Goal: Task Accomplishment & Management: Use online tool/utility

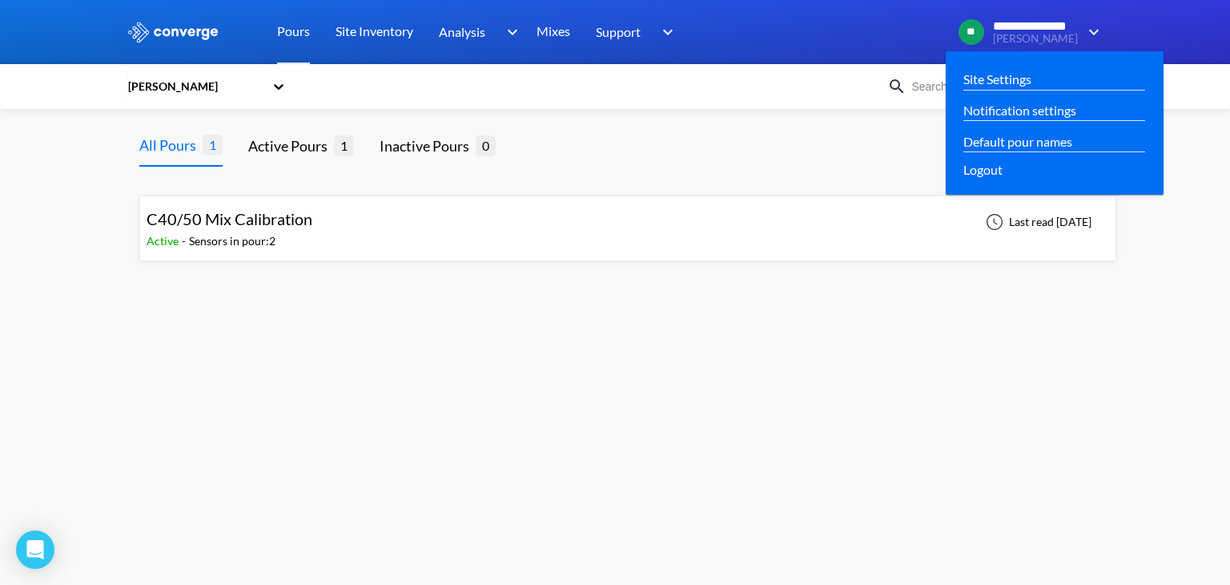
click at [1038, 30] on span "**********" at bounding box center [1036, 26] width 86 height 14
click at [1096, 34] on img at bounding box center [1091, 31] width 26 height 19
click at [1088, 34] on img at bounding box center [1091, 31] width 26 height 19
click at [1023, 74] on link "Site Settings" at bounding box center [997, 79] width 68 height 20
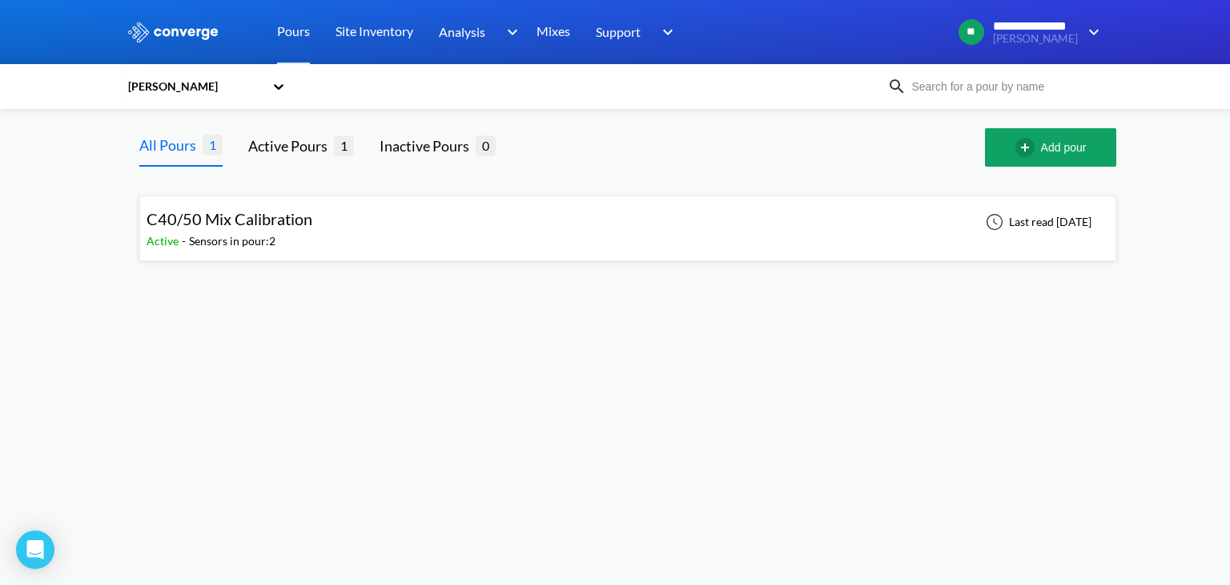
click at [280, 85] on icon at bounding box center [279, 86] width 16 height 16
click at [270, 89] on div "[PERSON_NAME]" at bounding box center [199, 86] width 144 height 37
click at [170, 164] on div "Overton" at bounding box center [207, 160] width 160 height 30
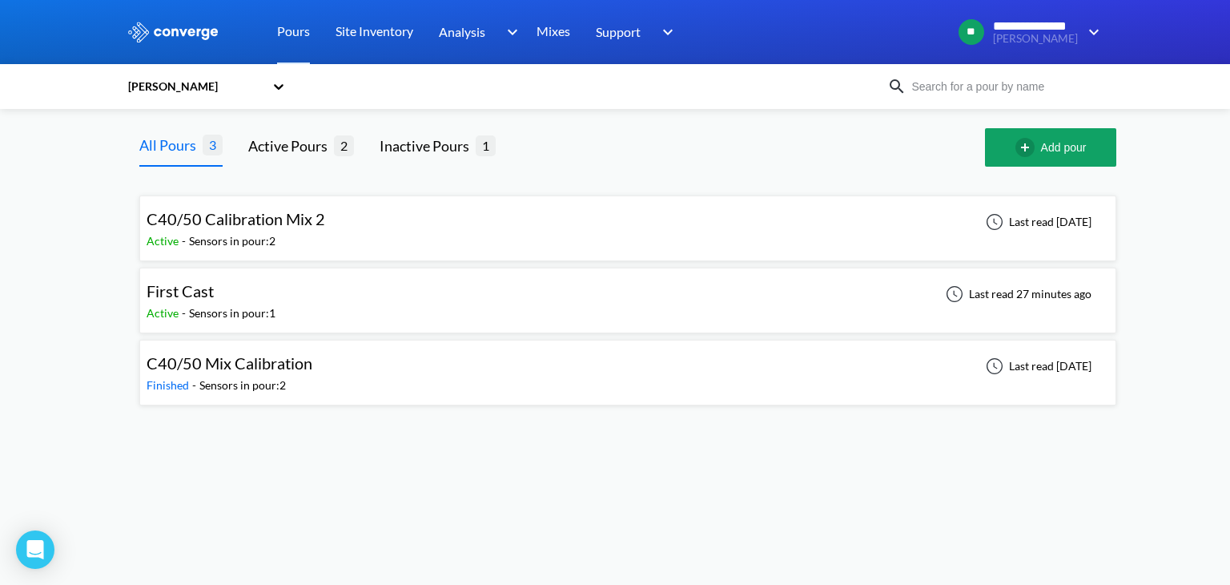
click at [277, 227] on span "C40/50 Calibration Mix 2" at bounding box center [236, 218] width 179 height 19
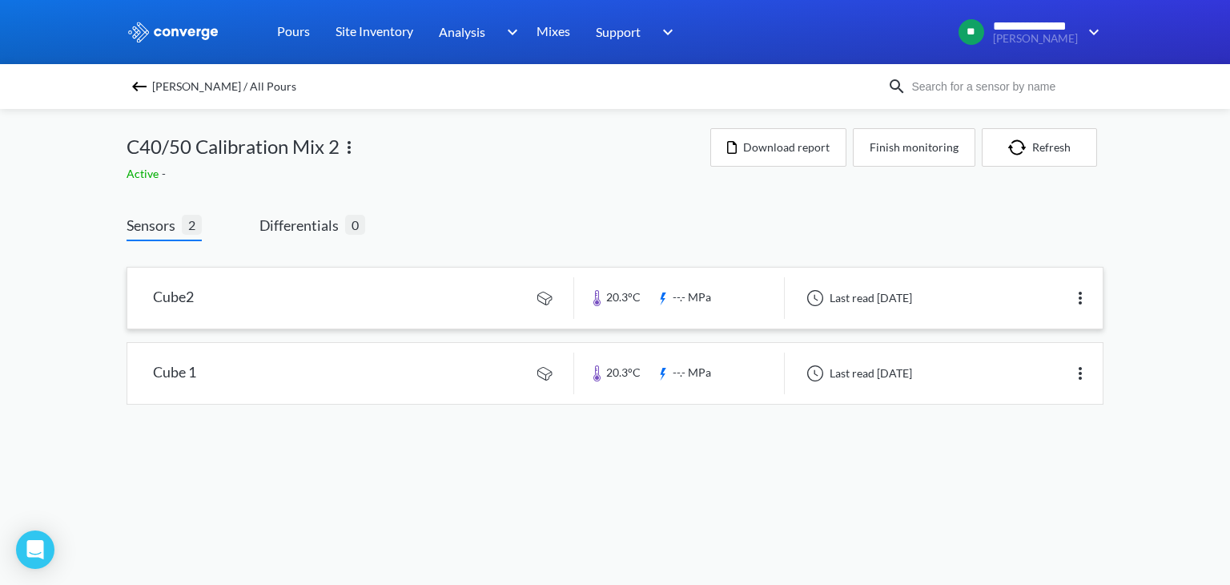
click at [410, 308] on link at bounding box center [614, 297] width 975 height 61
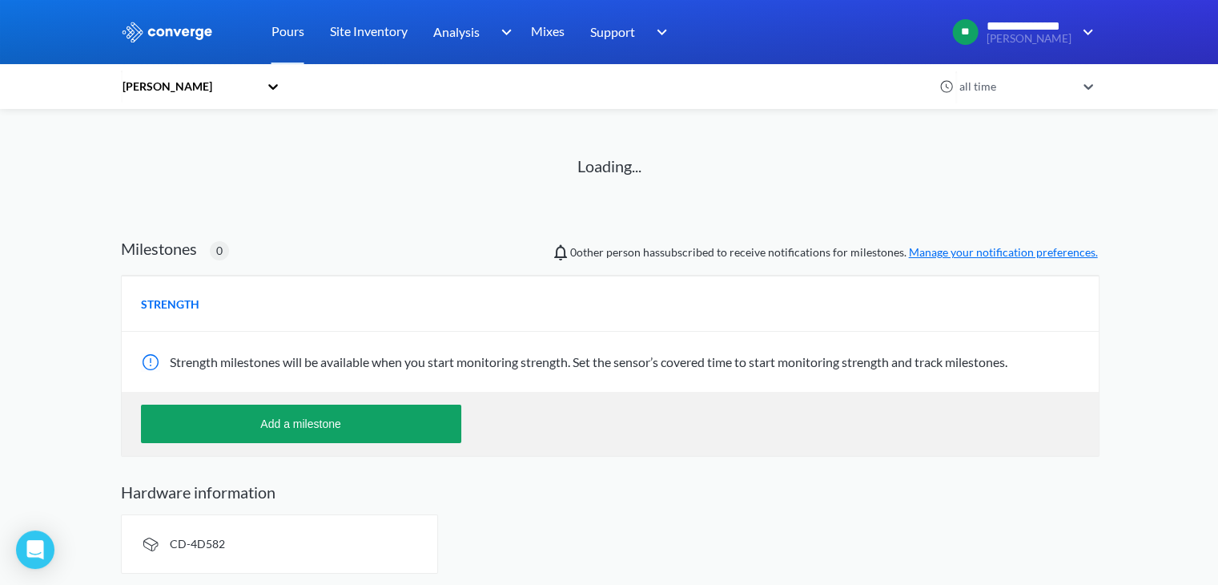
scroll to position [86, 0]
click at [381, 360] on span "Strength milestones will be available when you start monitoring strength. Set t…" at bounding box center [589, 360] width 838 height 15
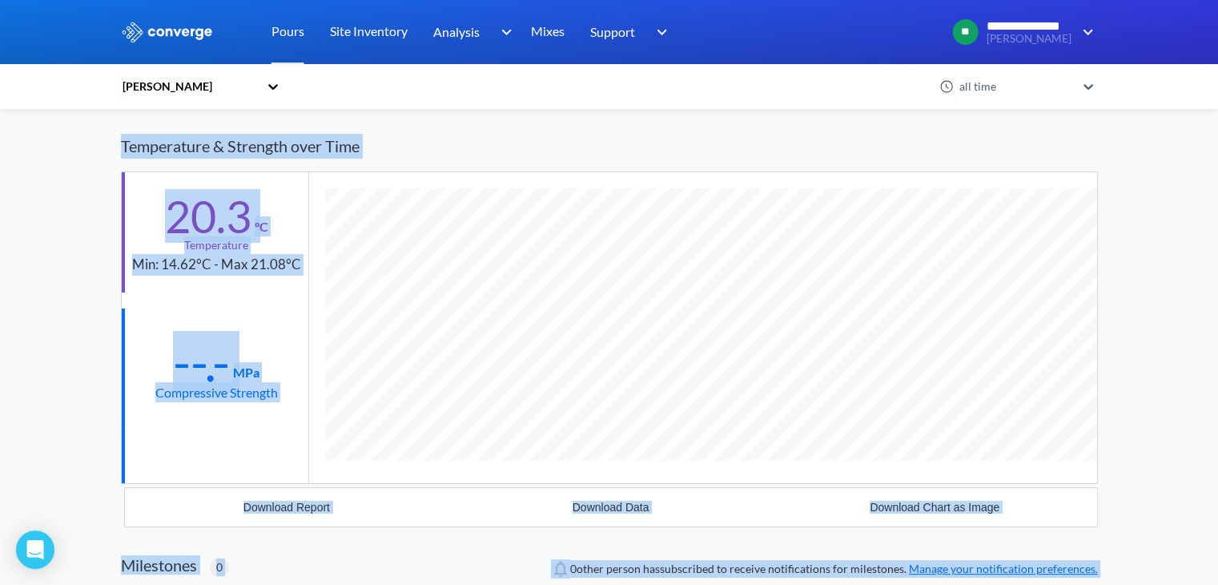
click at [722, 356] on div "Overton all time C40/50 Calibration Mix 2 / Cube2 Refresh Last read 1 day ago R…" at bounding box center [609, 467] width 977 height 846
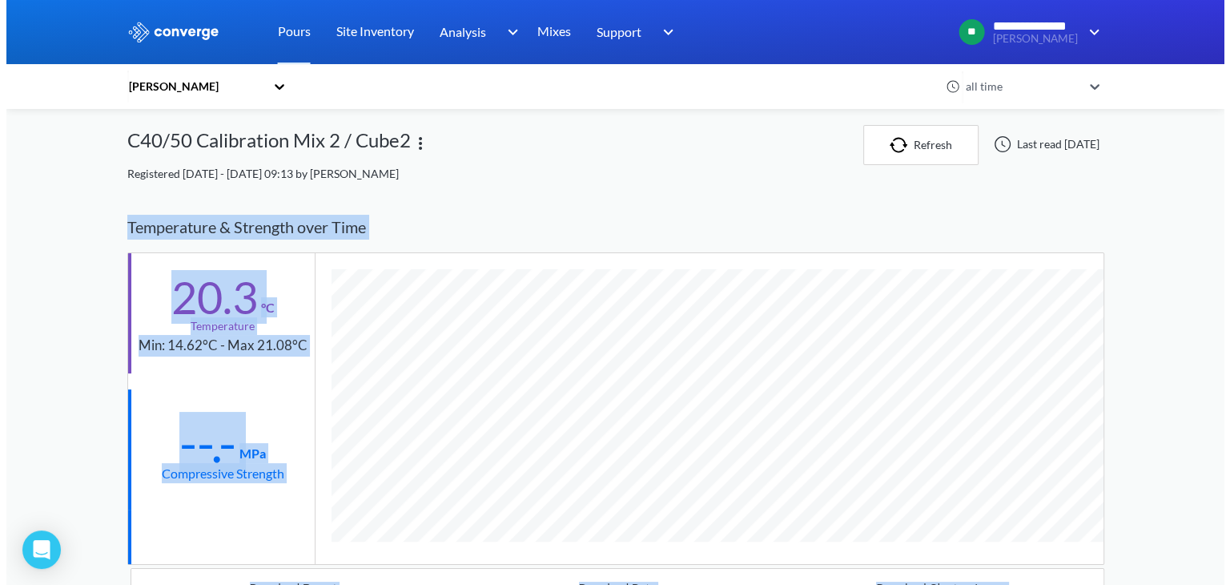
scroll to position [0, 0]
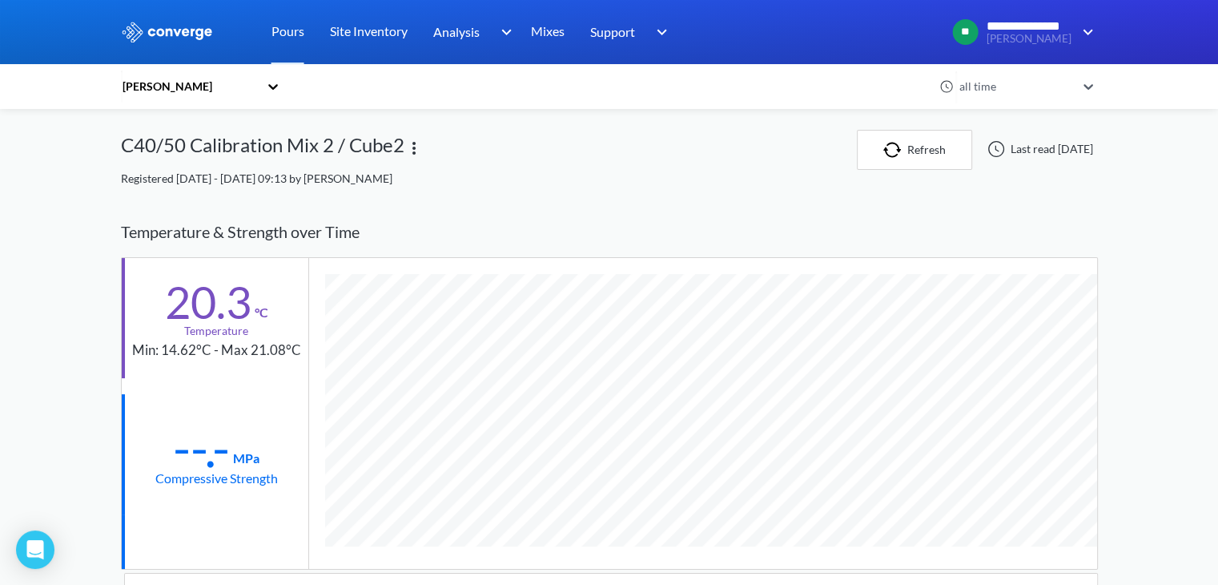
click at [439, 228] on div "Temperature & Strength over Time" at bounding box center [609, 232] width 977 height 50
click at [226, 85] on div "Overton" at bounding box center [190, 87] width 138 height 18
click at [218, 133] on div "[PERSON_NAME]" at bounding box center [201, 130] width 160 height 30
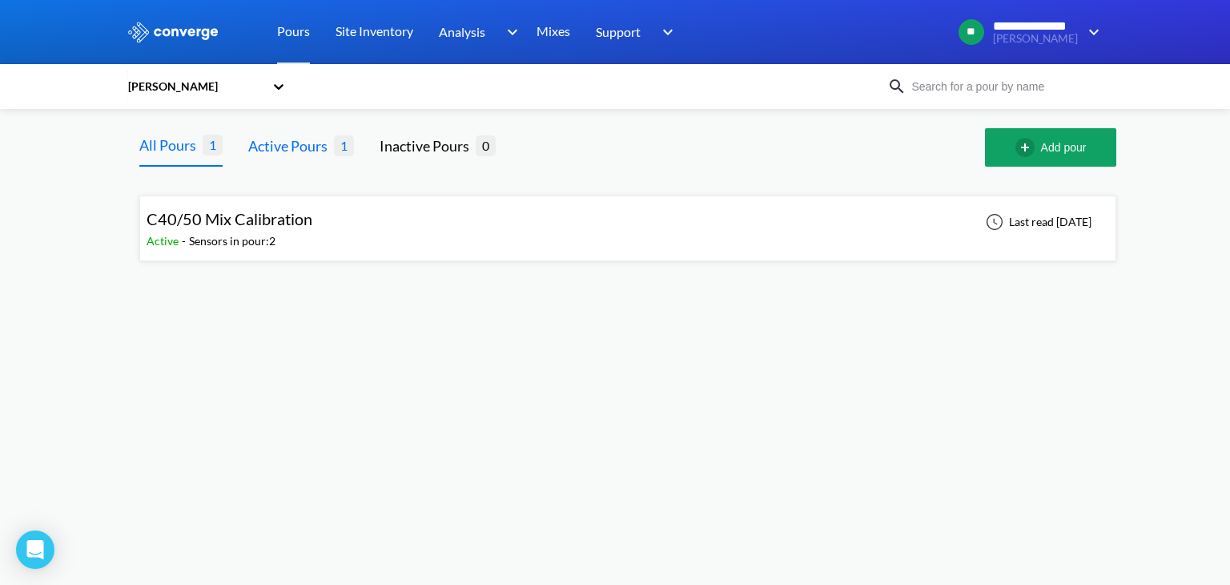
click at [329, 145] on div "Active Pours" at bounding box center [291, 146] width 86 height 22
click at [377, 36] on link "Site Inventory" at bounding box center [375, 32] width 78 height 64
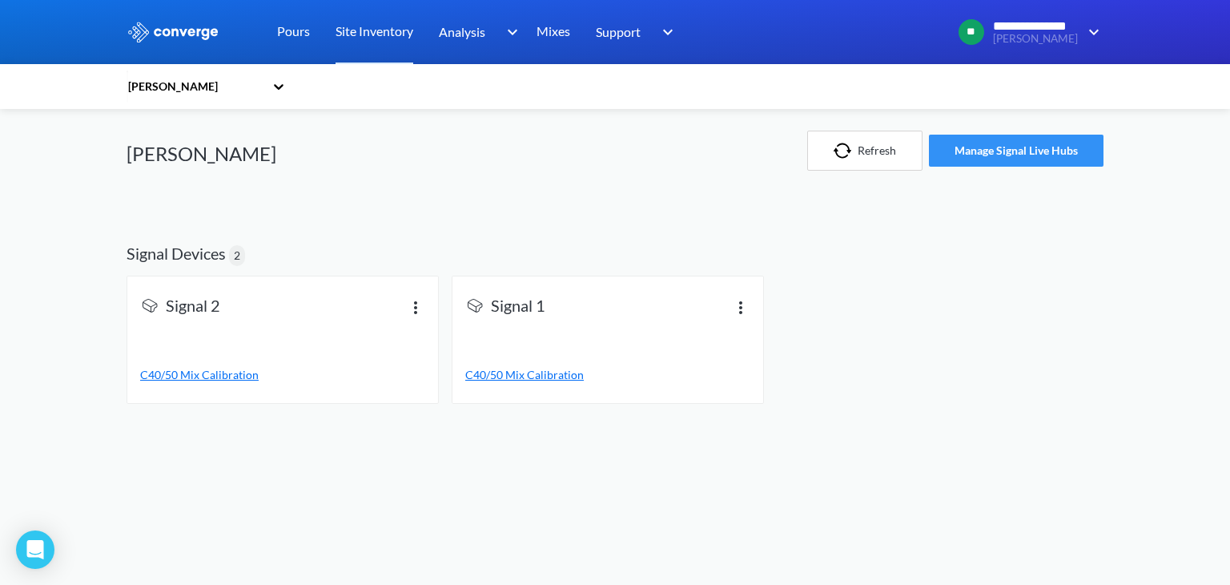
click at [1036, 148] on button "Manage Signal Live Hubs" at bounding box center [1016, 151] width 175 height 32
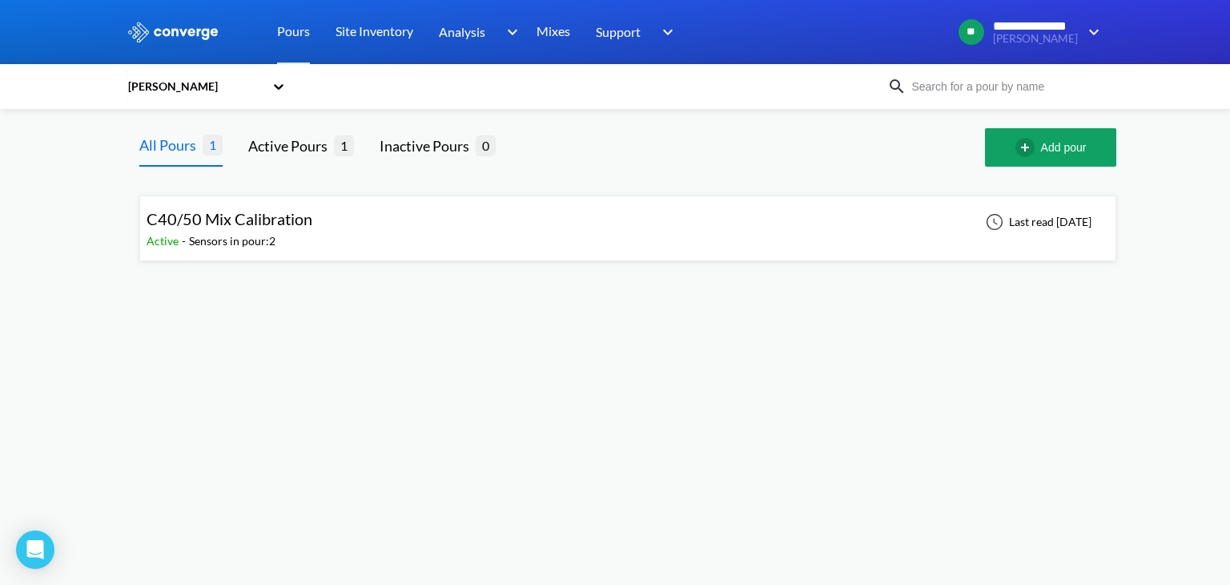
click at [356, 386] on body "**********" at bounding box center [615, 292] width 1230 height 585
